Goal: Find specific page/section: Find specific page/section

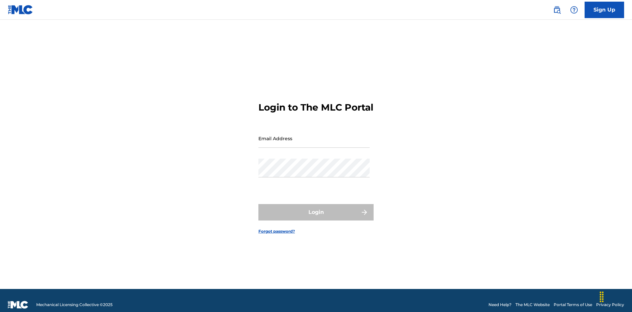
scroll to position [9, 0]
click at [314, 135] on input "Email Address" at bounding box center [313, 138] width 111 height 19
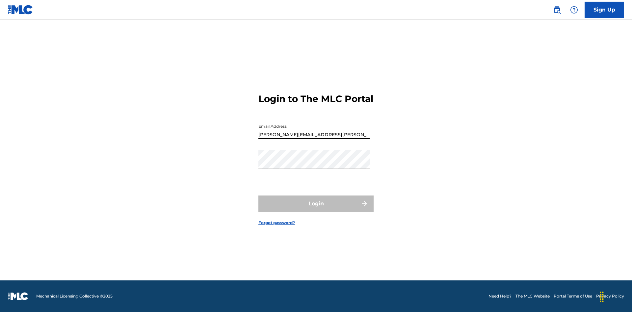
type input "Krystal.Ribble@themlc.com"
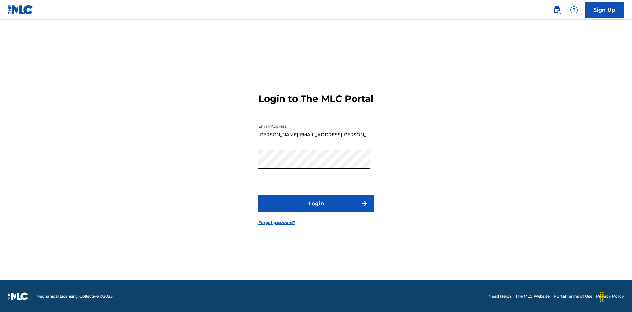
click at [316, 209] on button "Login" at bounding box center [315, 204] width 115 height 16
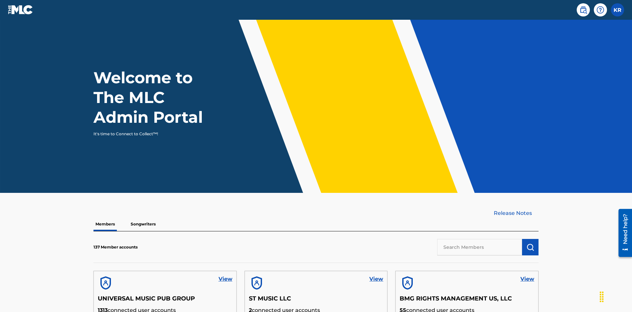
click at [480, 239] on input "text" at bounding box center [479, 247] width 85 height 16
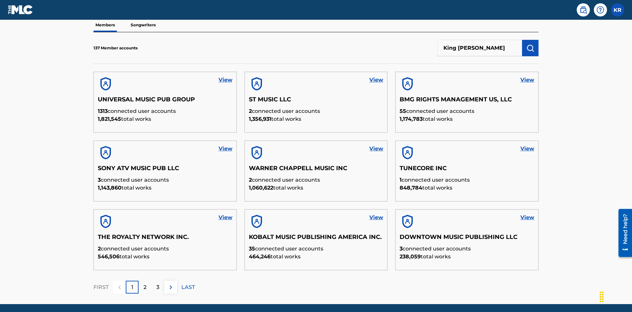
type input "King McTesterson"
click at [530, 44] on img "submit" at bounding box center [530, 48] width 8 height 8
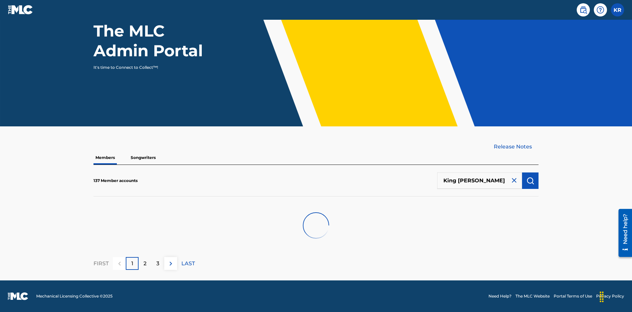
scroll to position [67, 0]
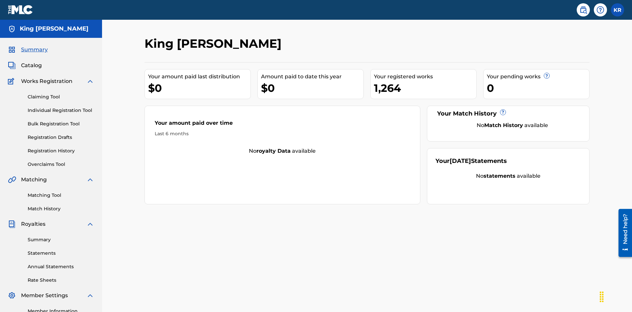
click at [31, 62] on span "Catalog" at bounding box center [31, 66] width 21 height 8
